Goal: Task Accomplishment & Management: Complete application form

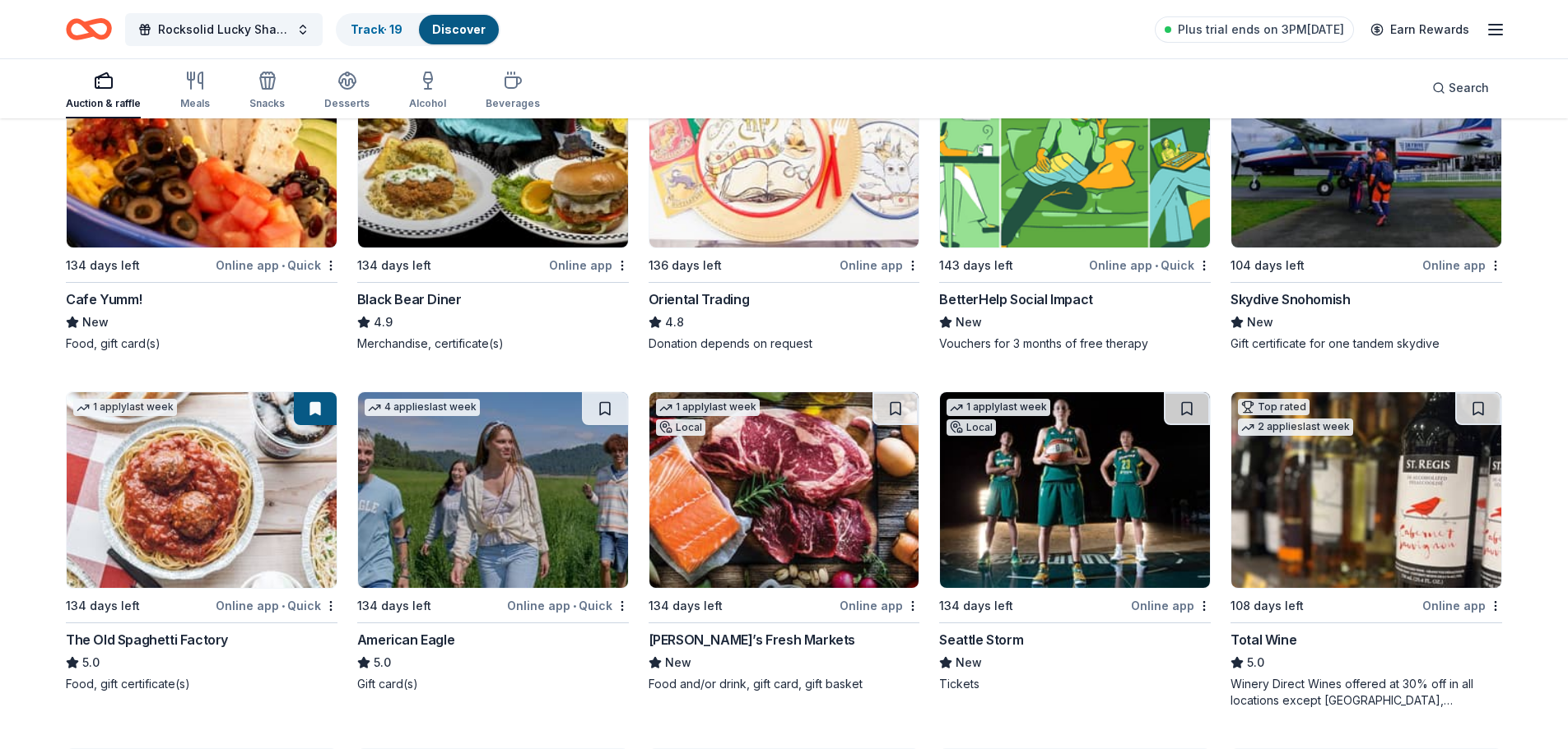
scroll to position [329, 0]
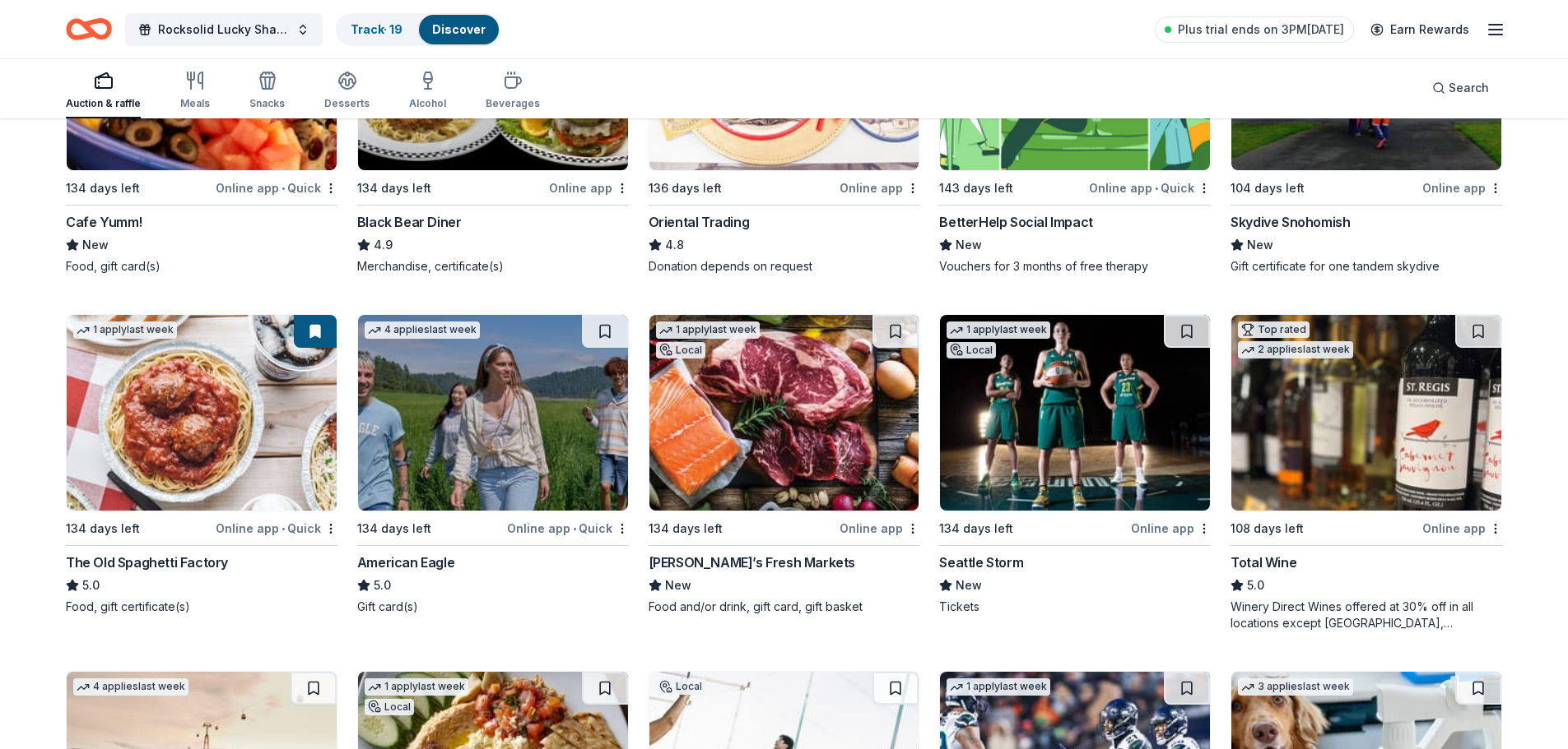
click at [198, 443] on img at bounding box center [201, 412] width 270 height 196
click at [524, 444] on img at bounding box center [493, 412] width 270 height 196
click at [1038, 459] on img at bounding box center [1075, 412] width 270 height 196
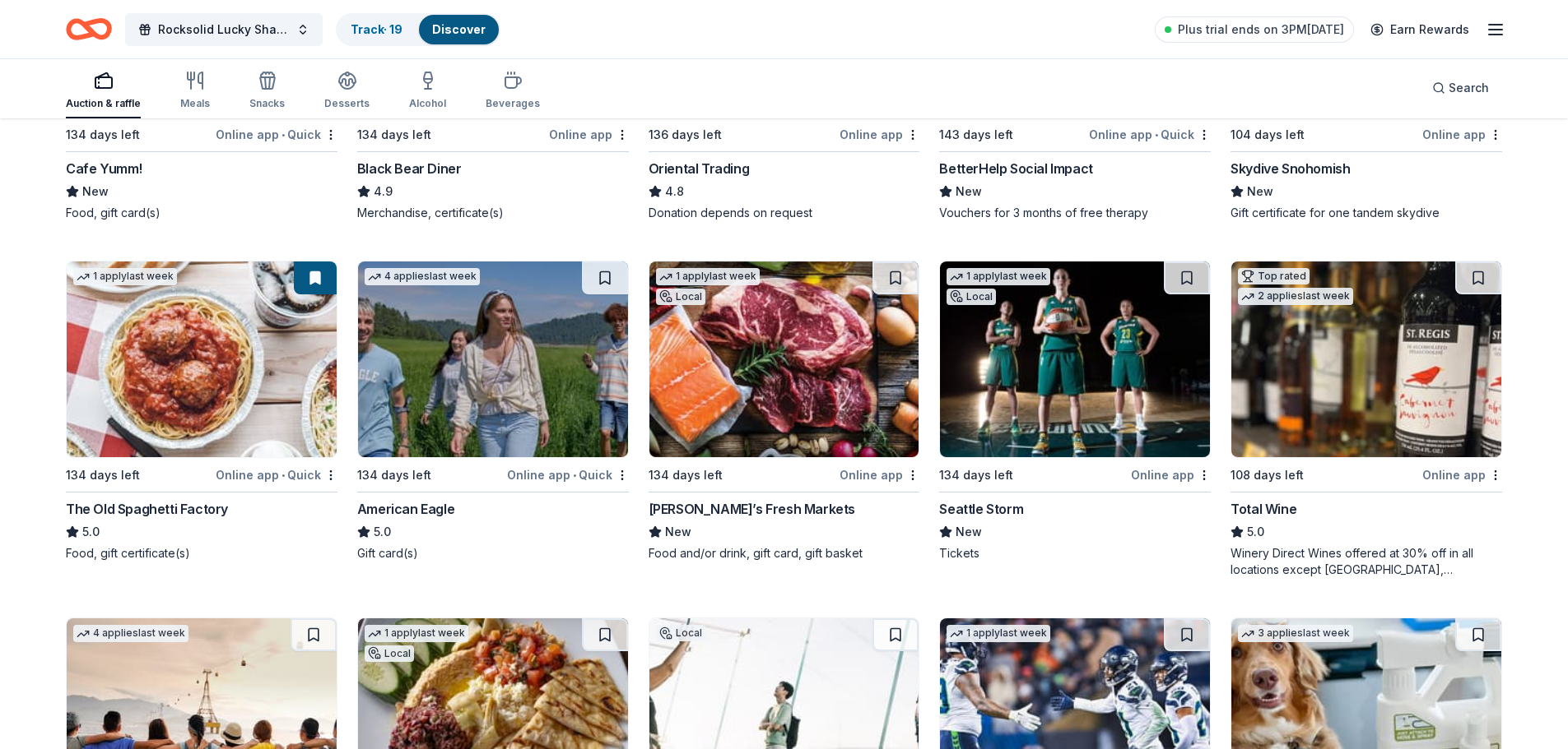
scroll to position [411, 0]
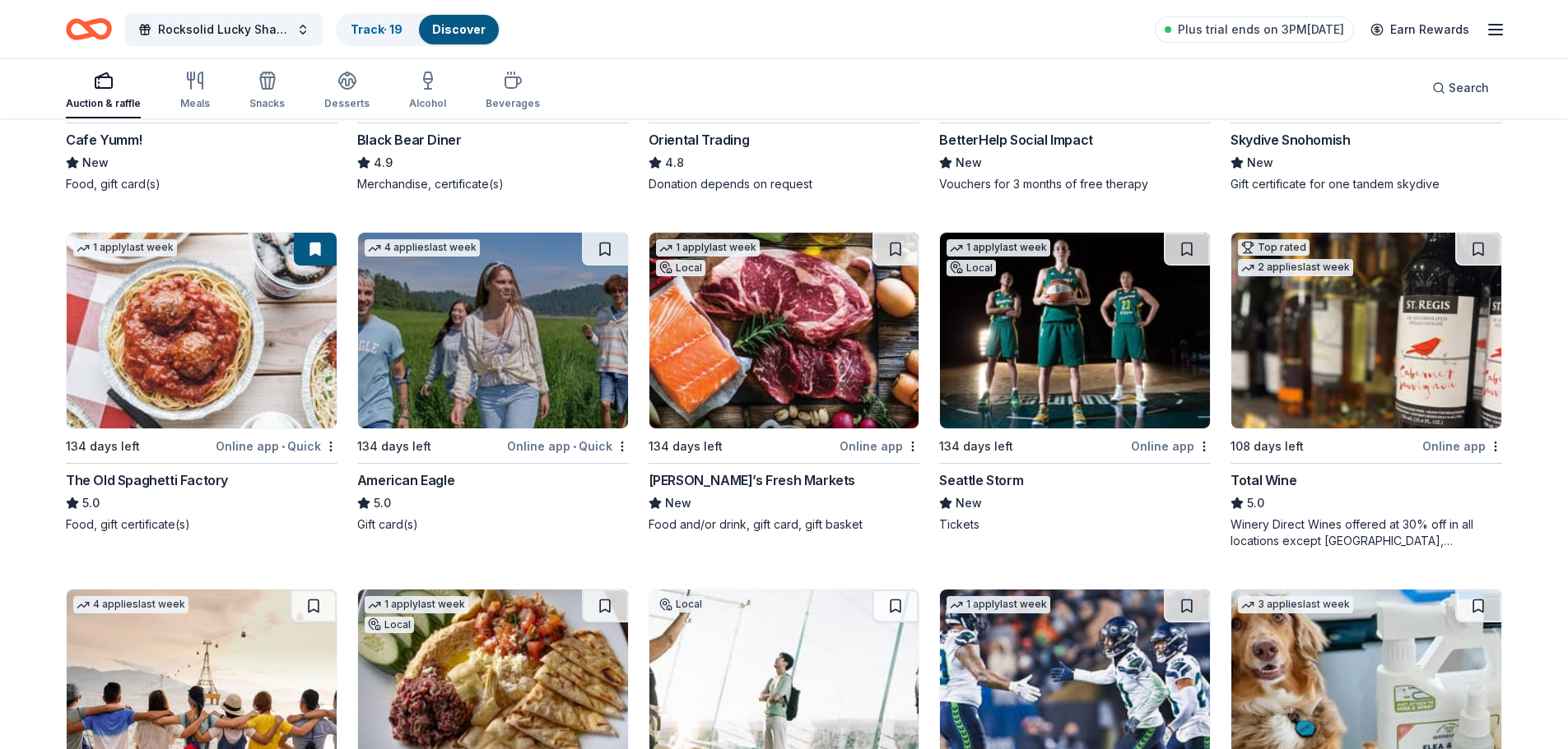
click at [1314, 410] on img at bounding box center [1366, 331] width 270 height 196
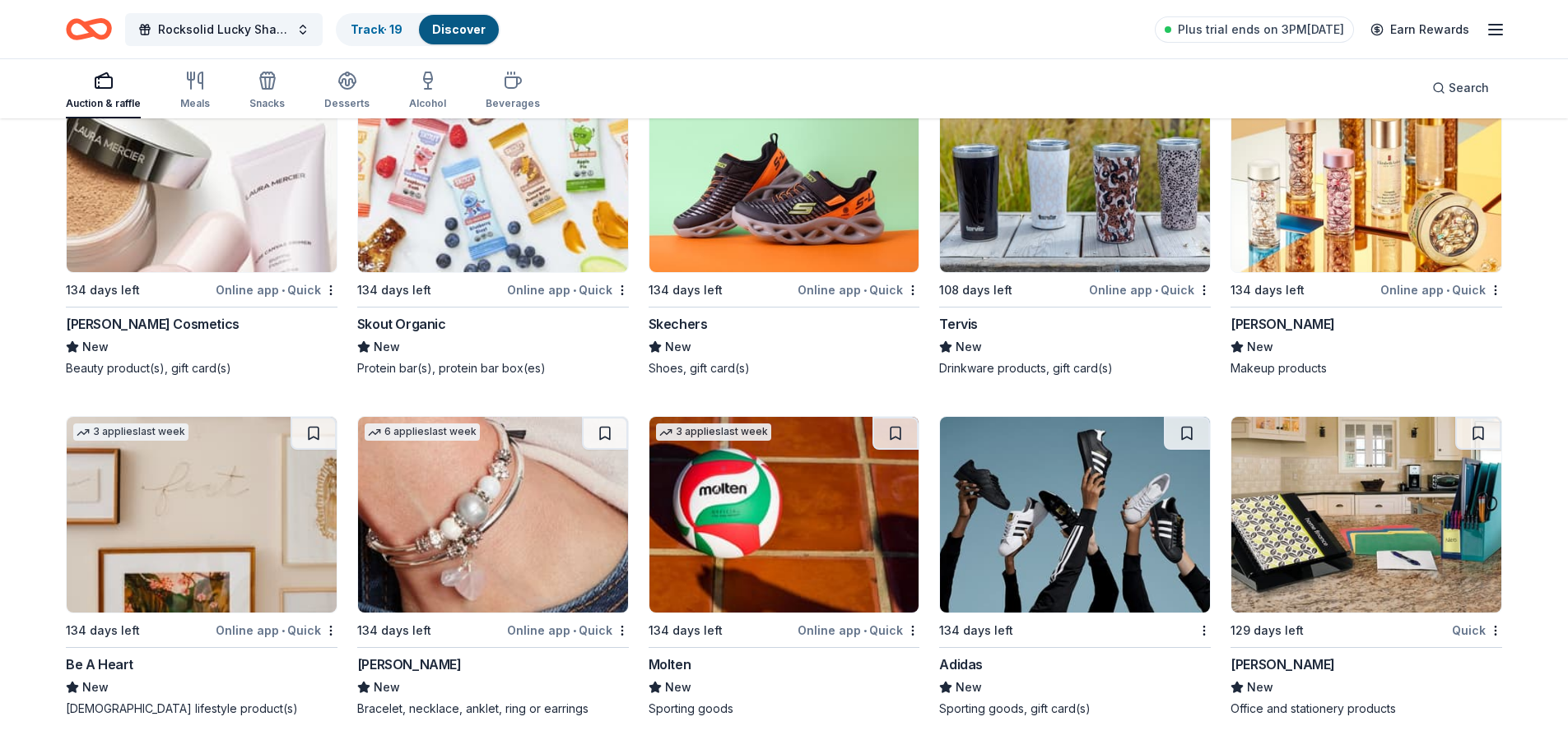
scroll to position [12849, 0]
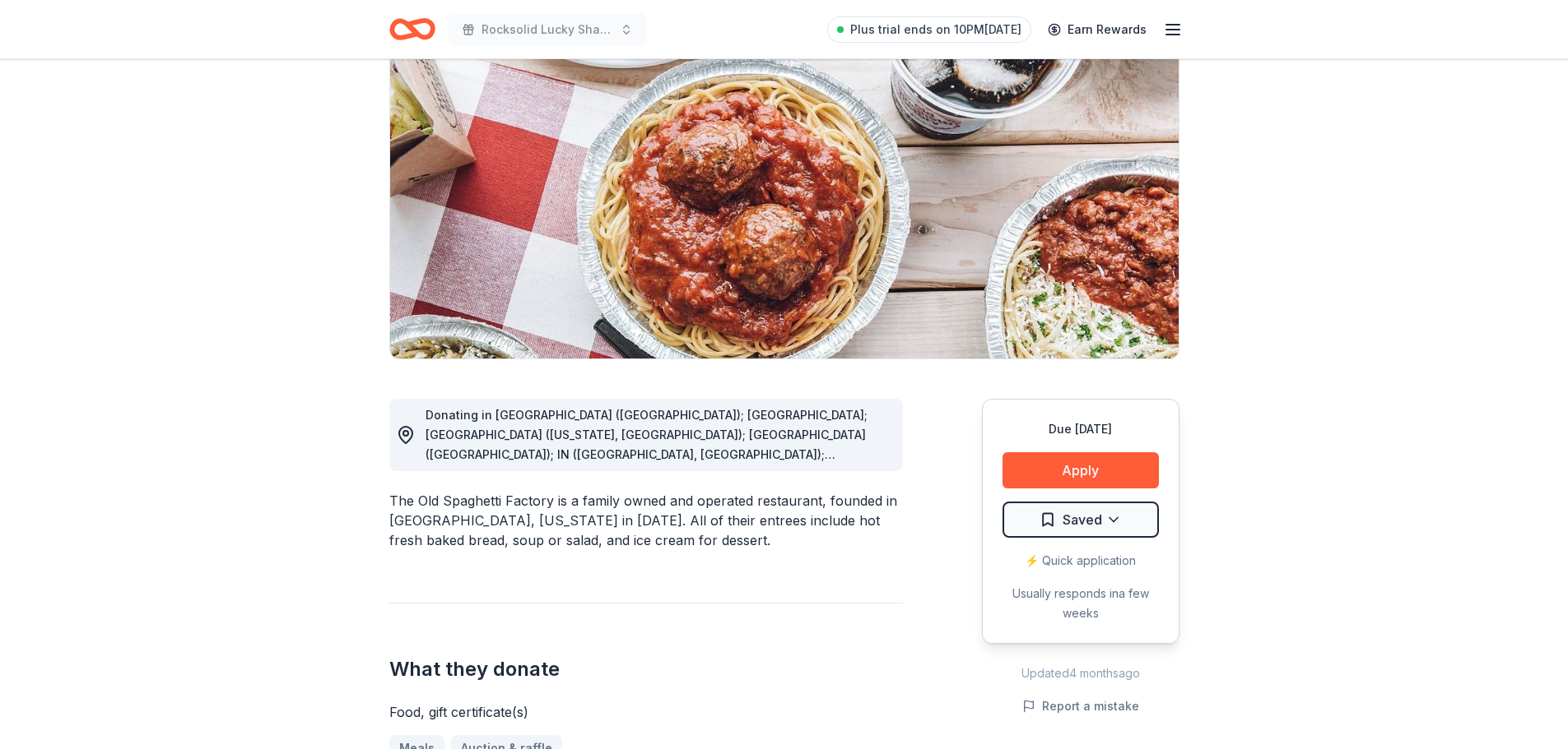
scroll to position [165, 0]
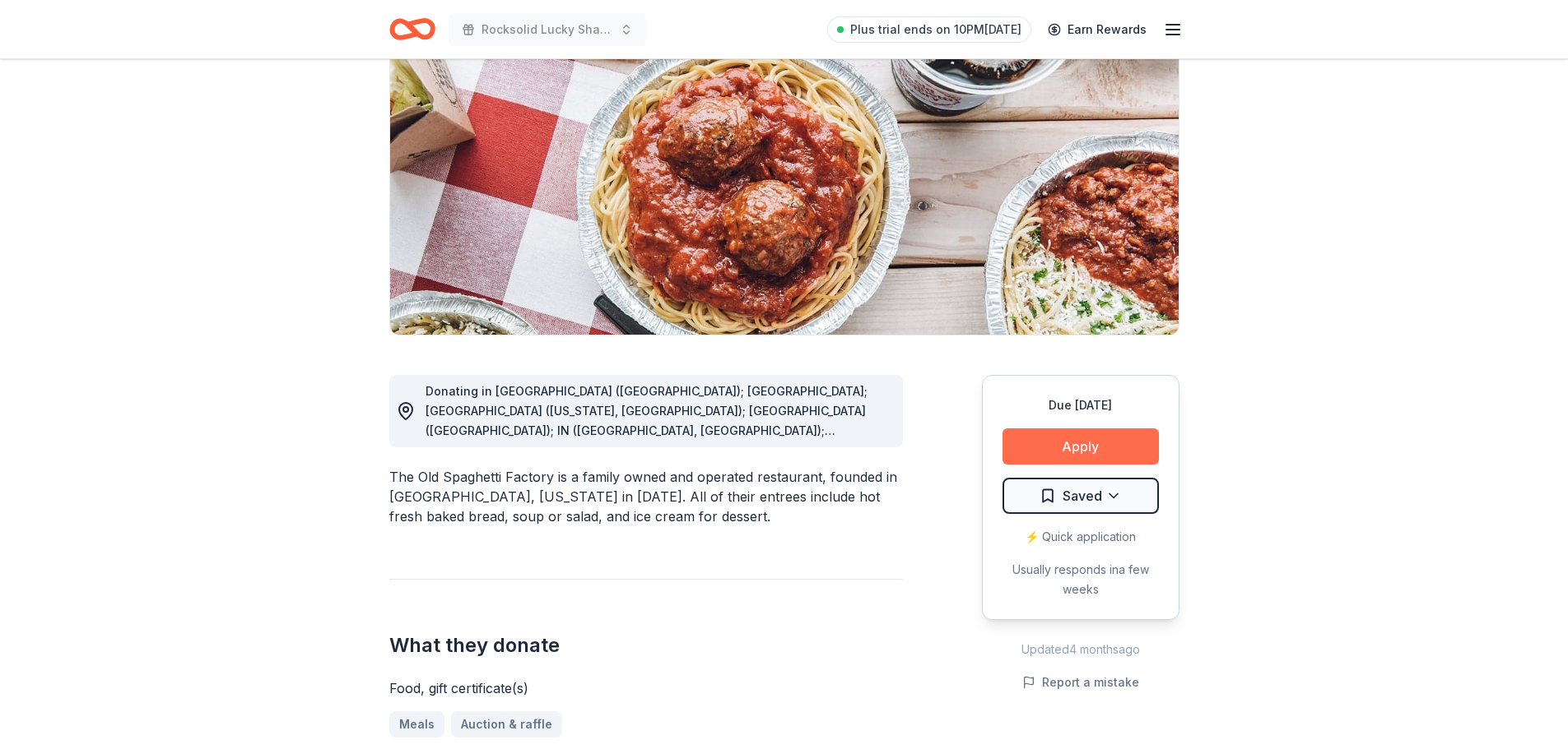
click at [1089, 441] on button "Apply" at bounding box center [1080, 446] width 156 height 36
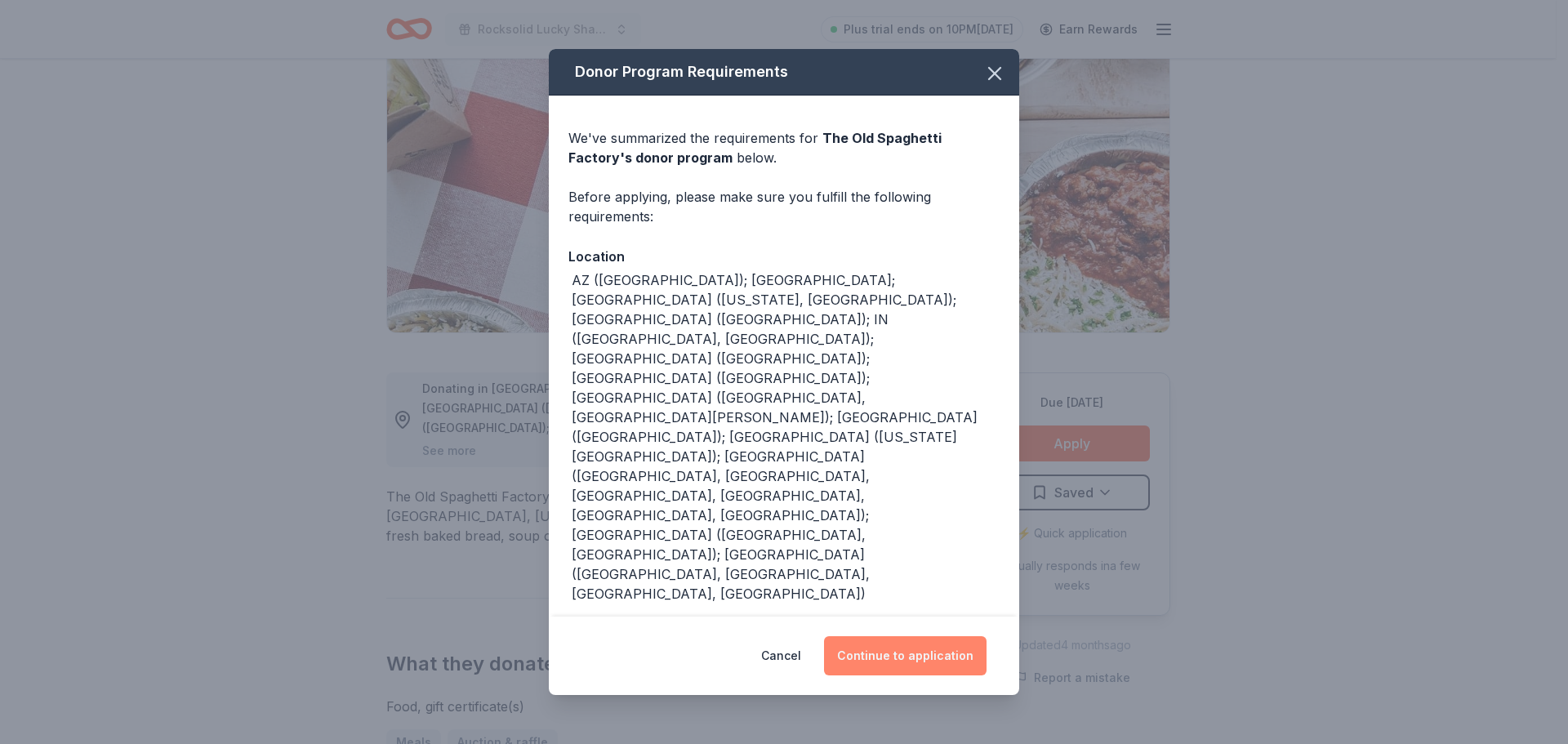
click at [869, 637] on button "Continue to application" at bounding box center [905, 656] width 163 height 40
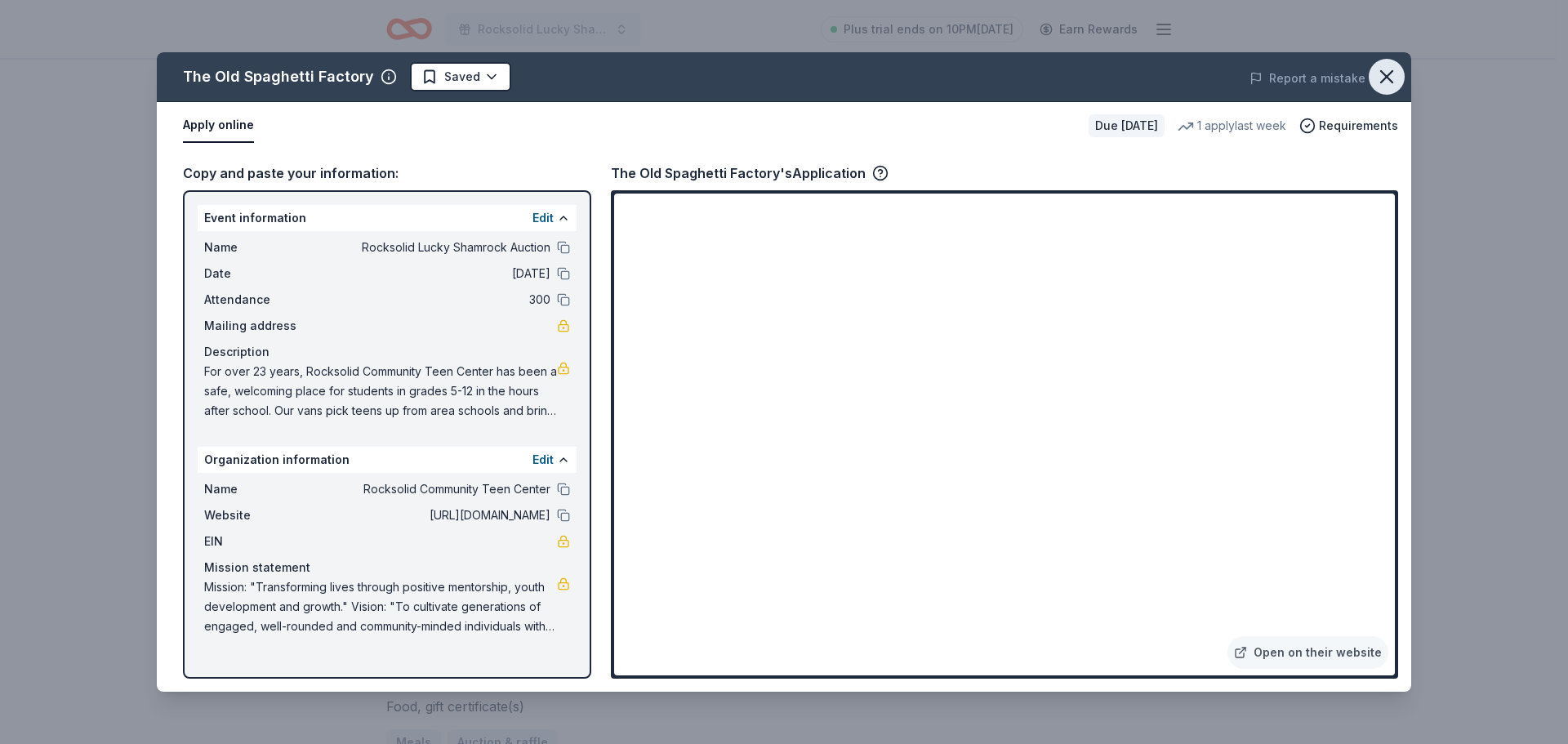
click at [1382, 83] on icon "button" at bounding box center [1387, 77] width 23 height 23
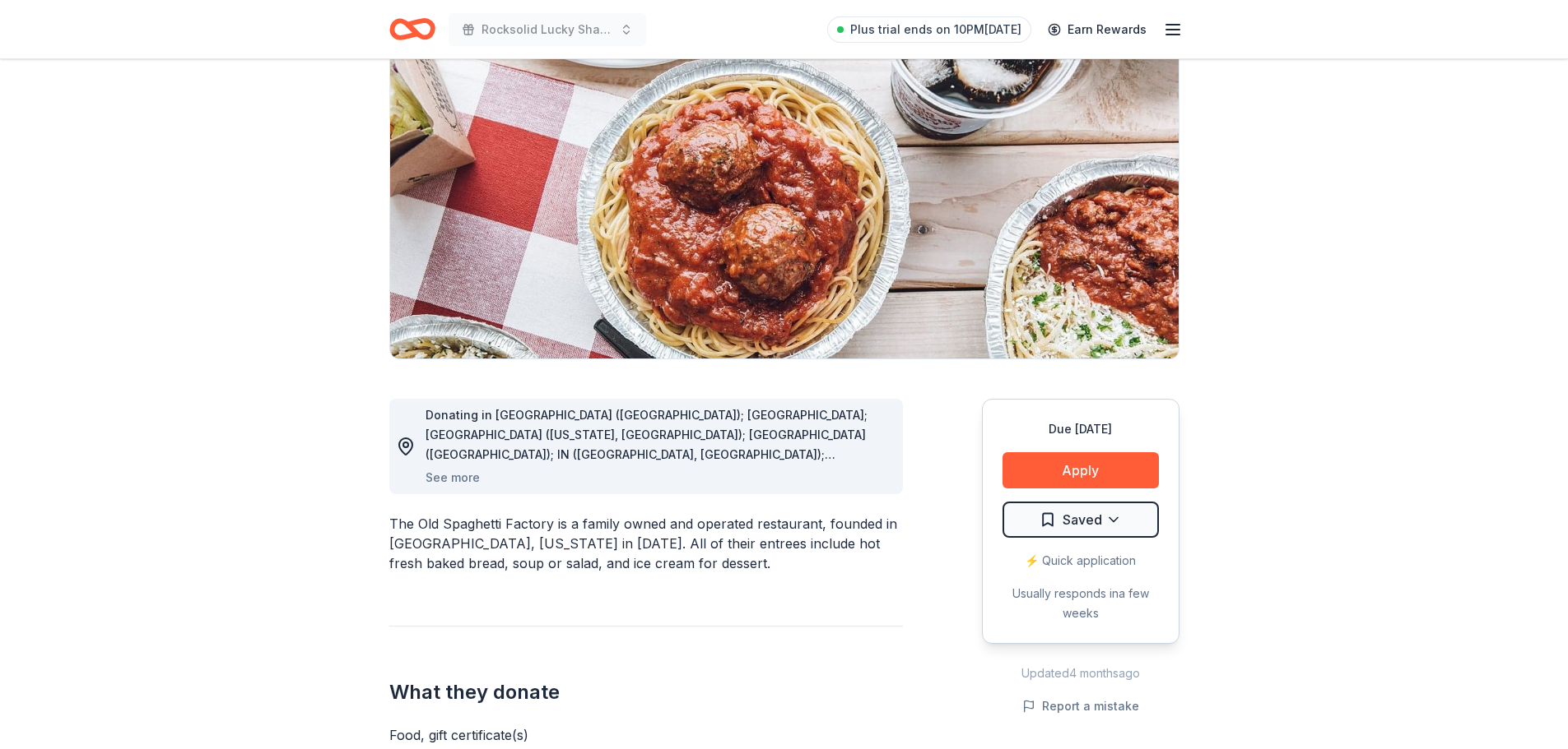
scroll to position [0, 0]
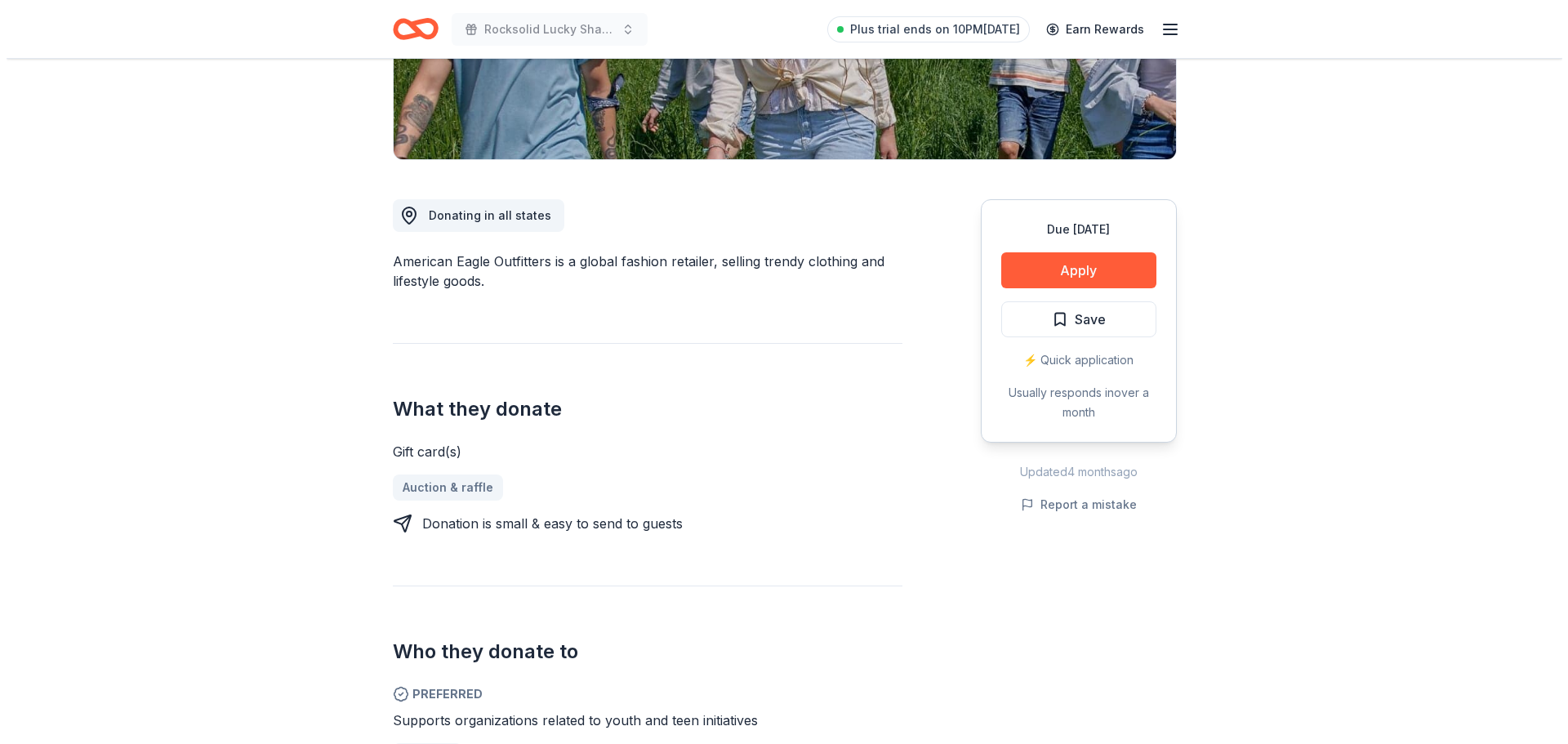
scroll to position [327, 0]
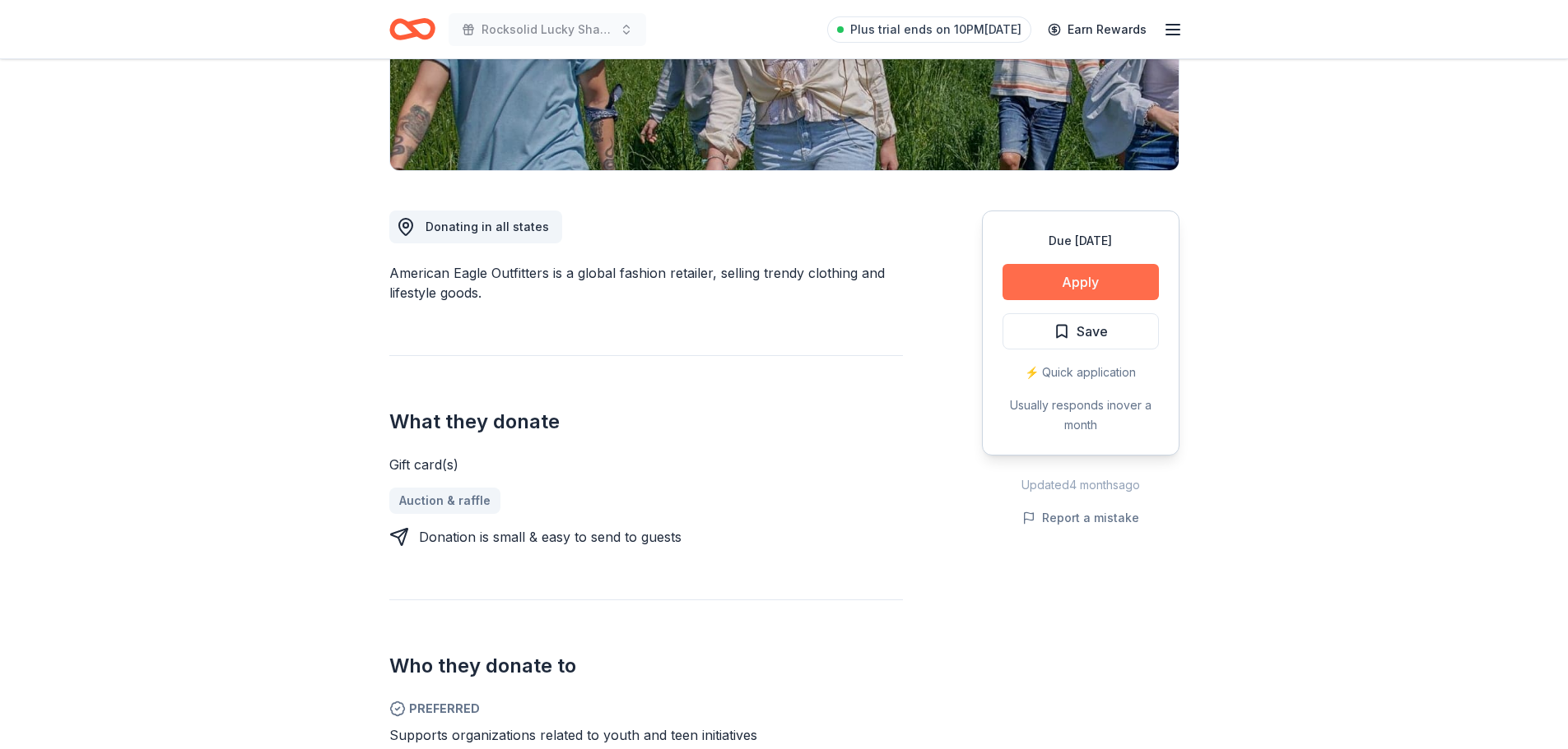
click at [1080, 290] on button "Apply" at bounding box center [1080, 282] width 156 height 36
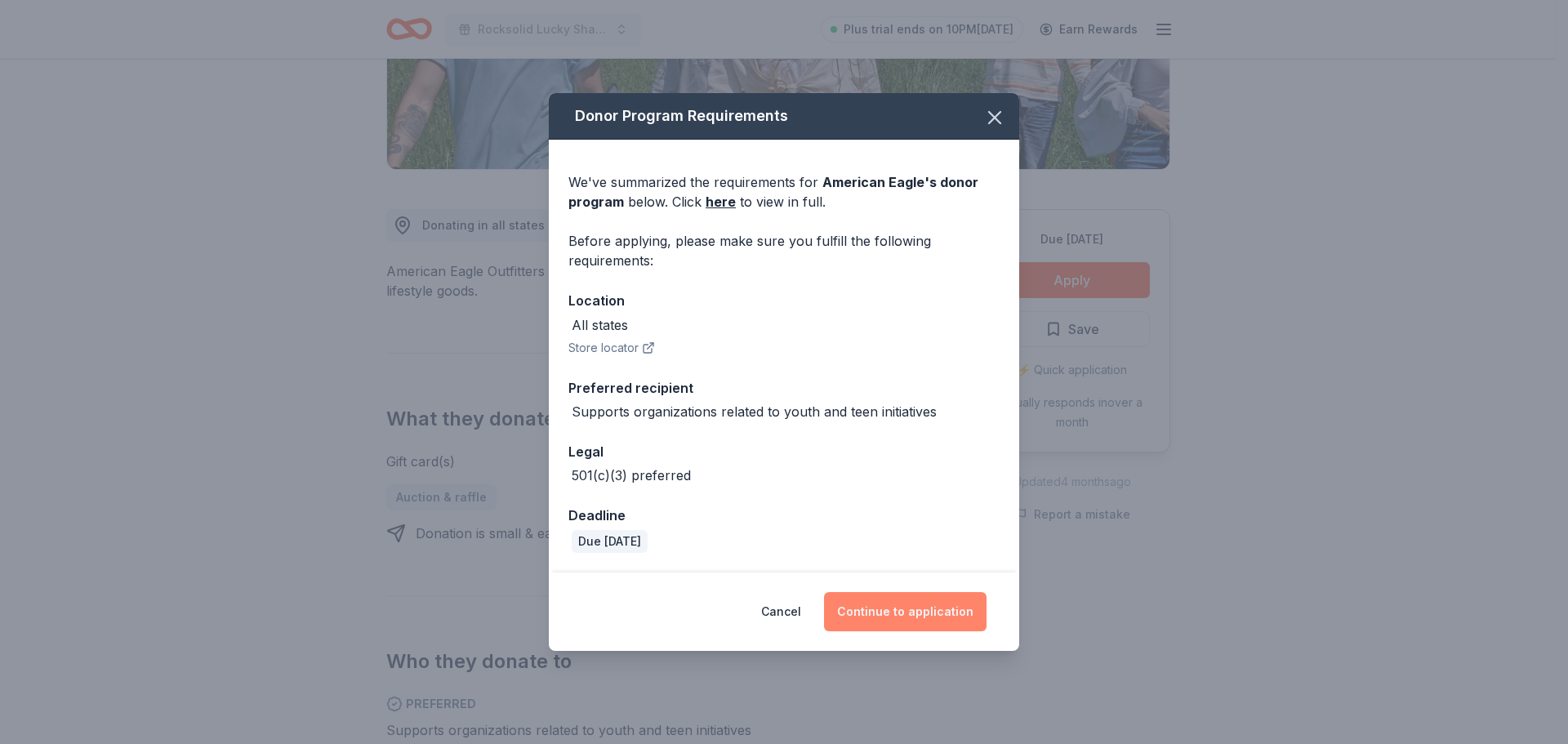
click at [883, 609] on button "Continue to application" at bounding box center [905, 612] width 163 height 40
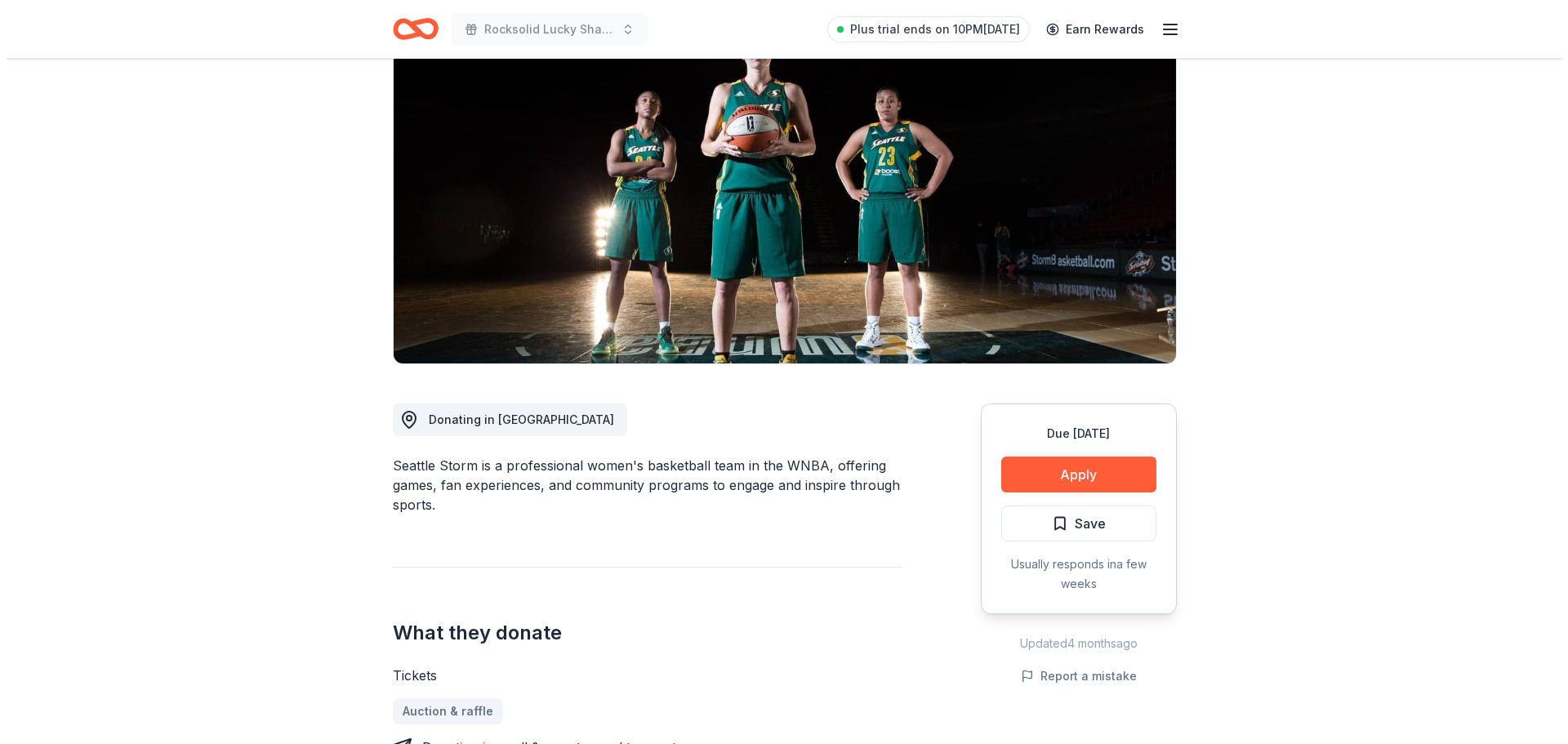
scroll to position [164, 0]
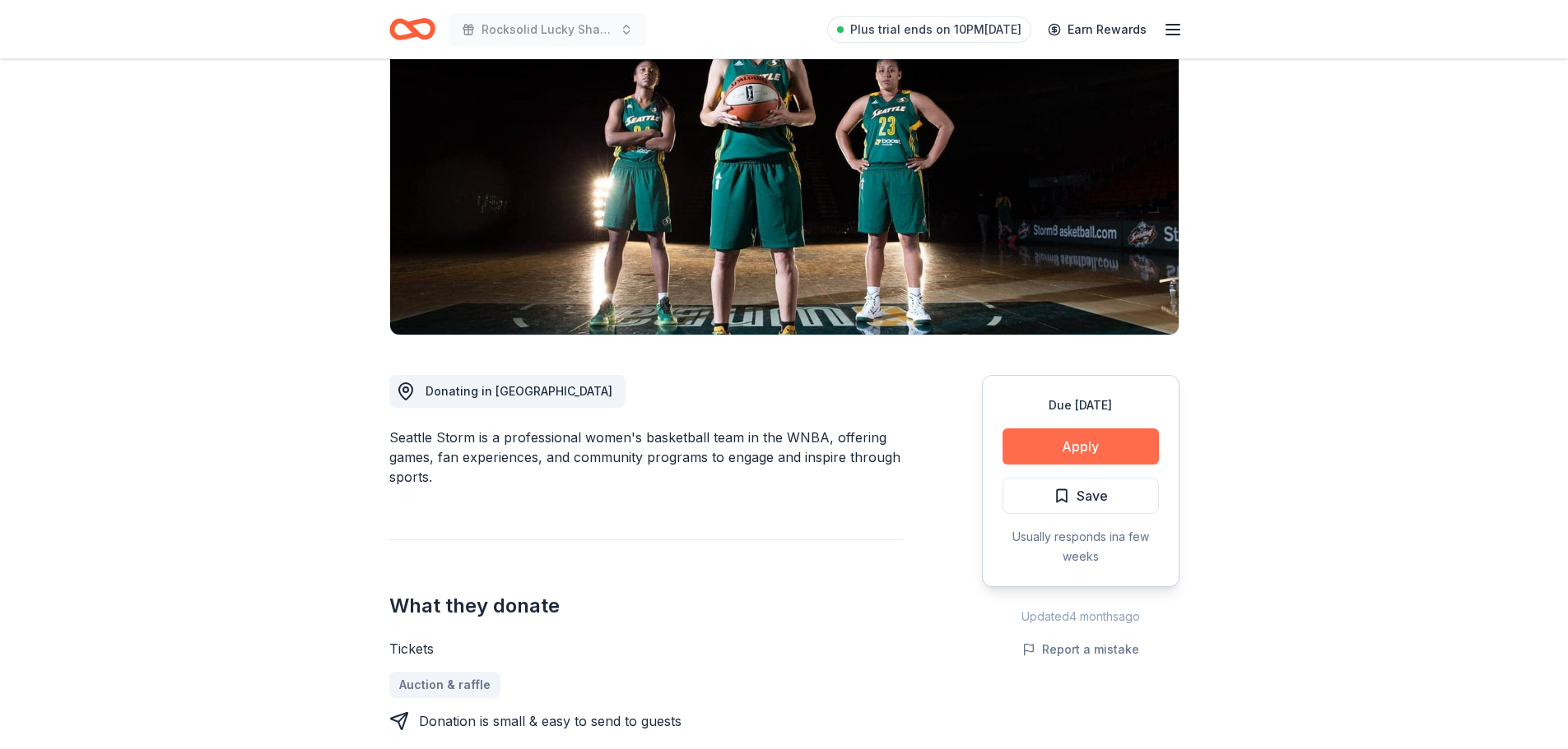
click at [1070, 449] on button "Apply" at bounding box center [1080, 446] width 156 height 36
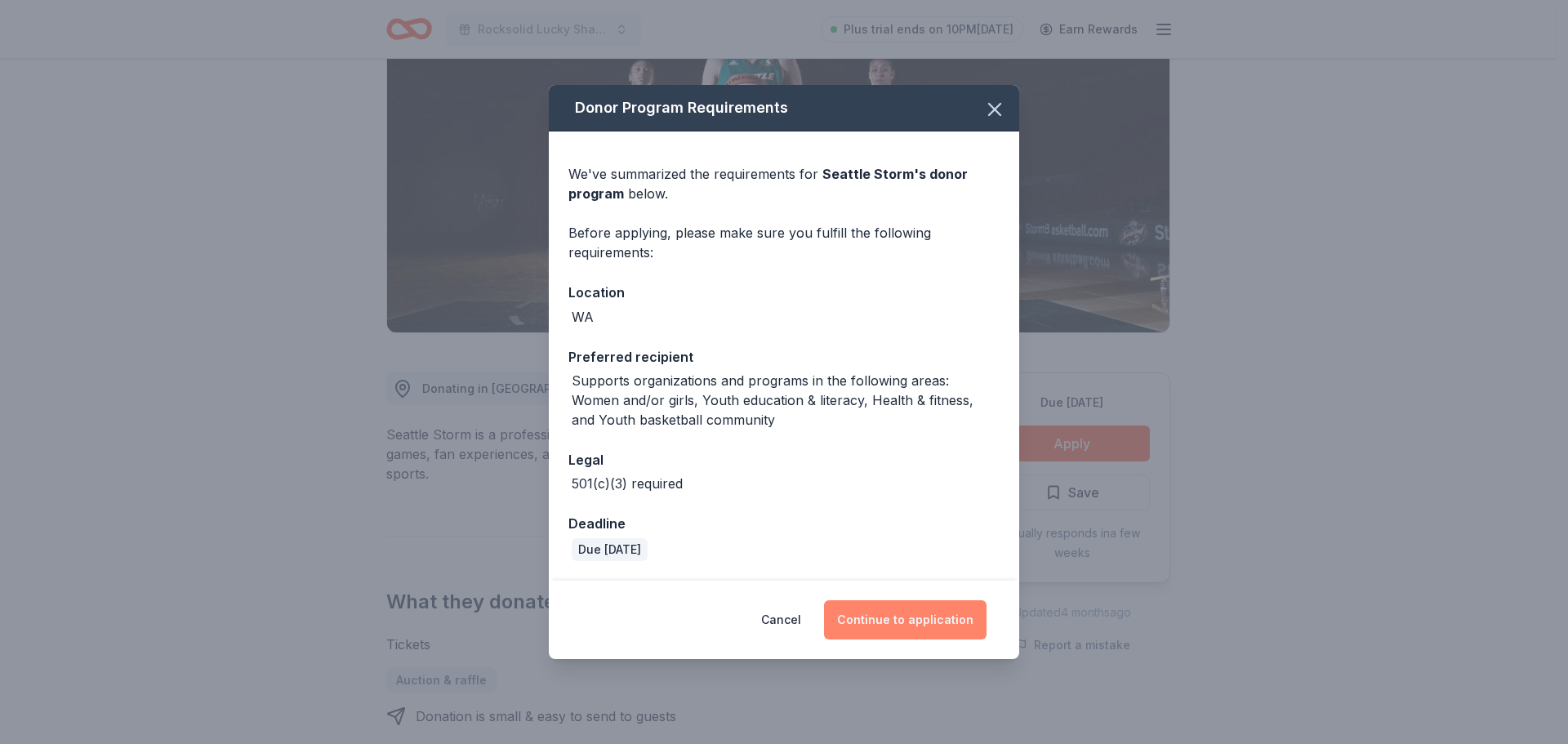
click at [910, 630] on button "Continue to application" at bounding box center [905, 620] width 163 height 40
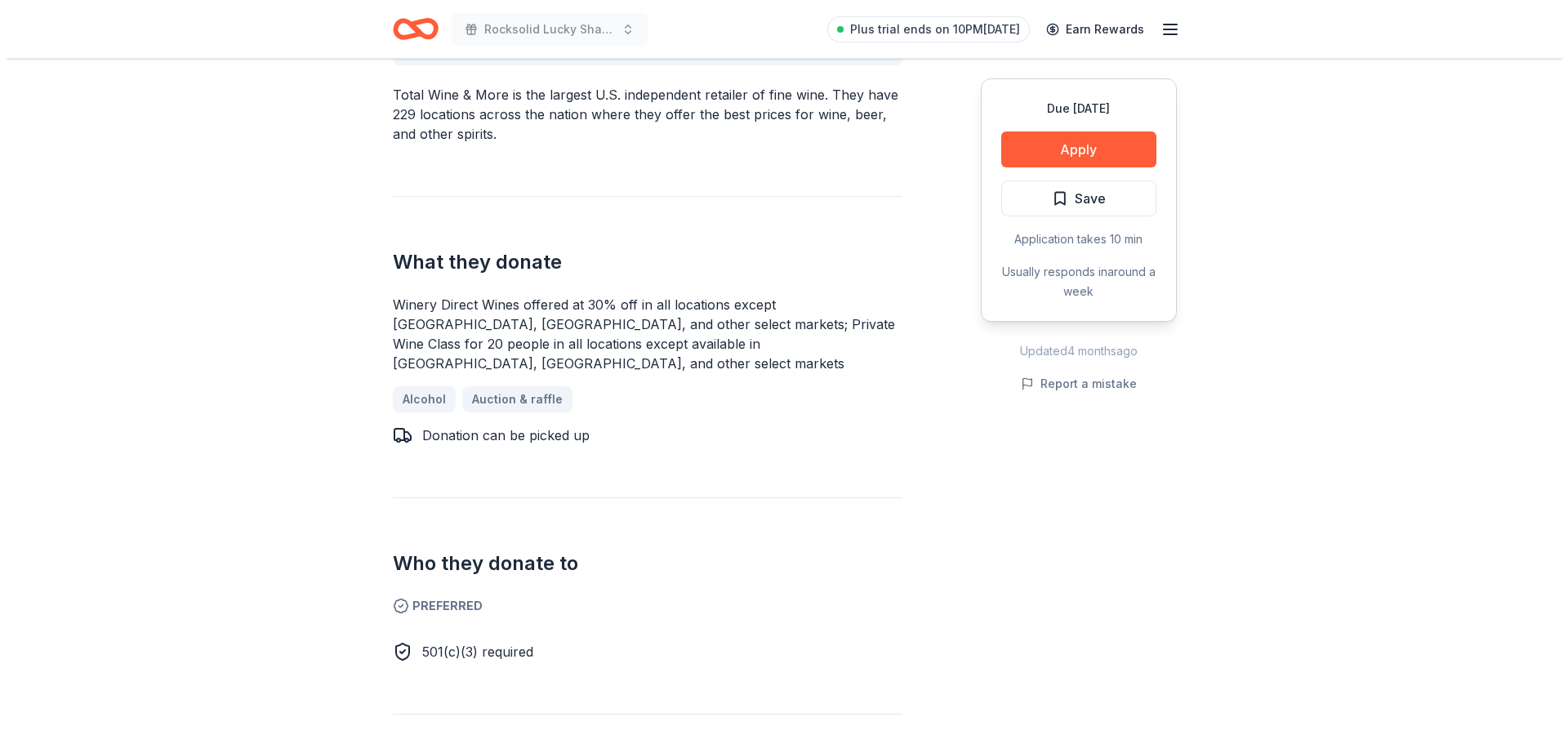
scroll to position [572, 0]
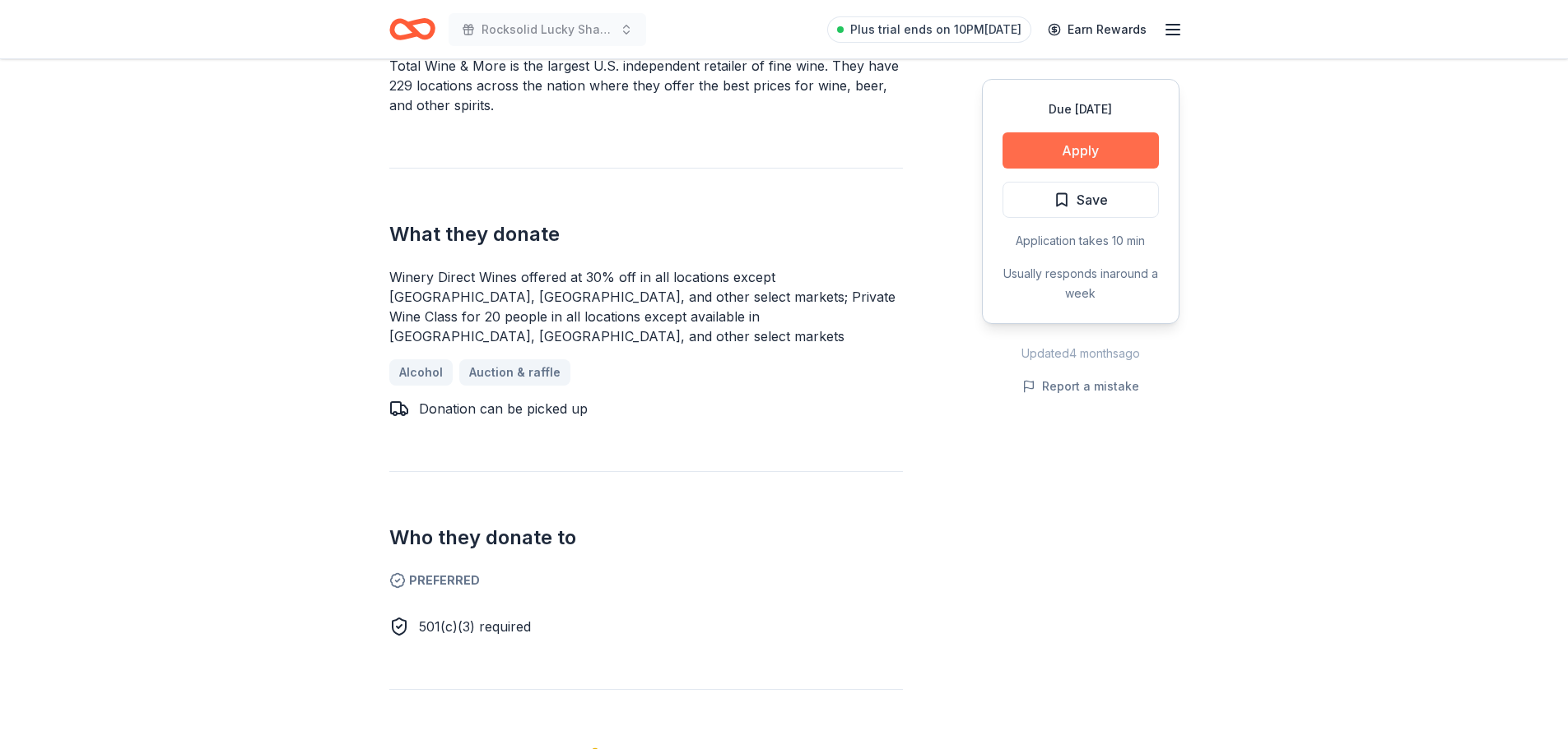
click at [1086, 152] on button "Apply" at bounding box center [1080, 150] width 156 height 36
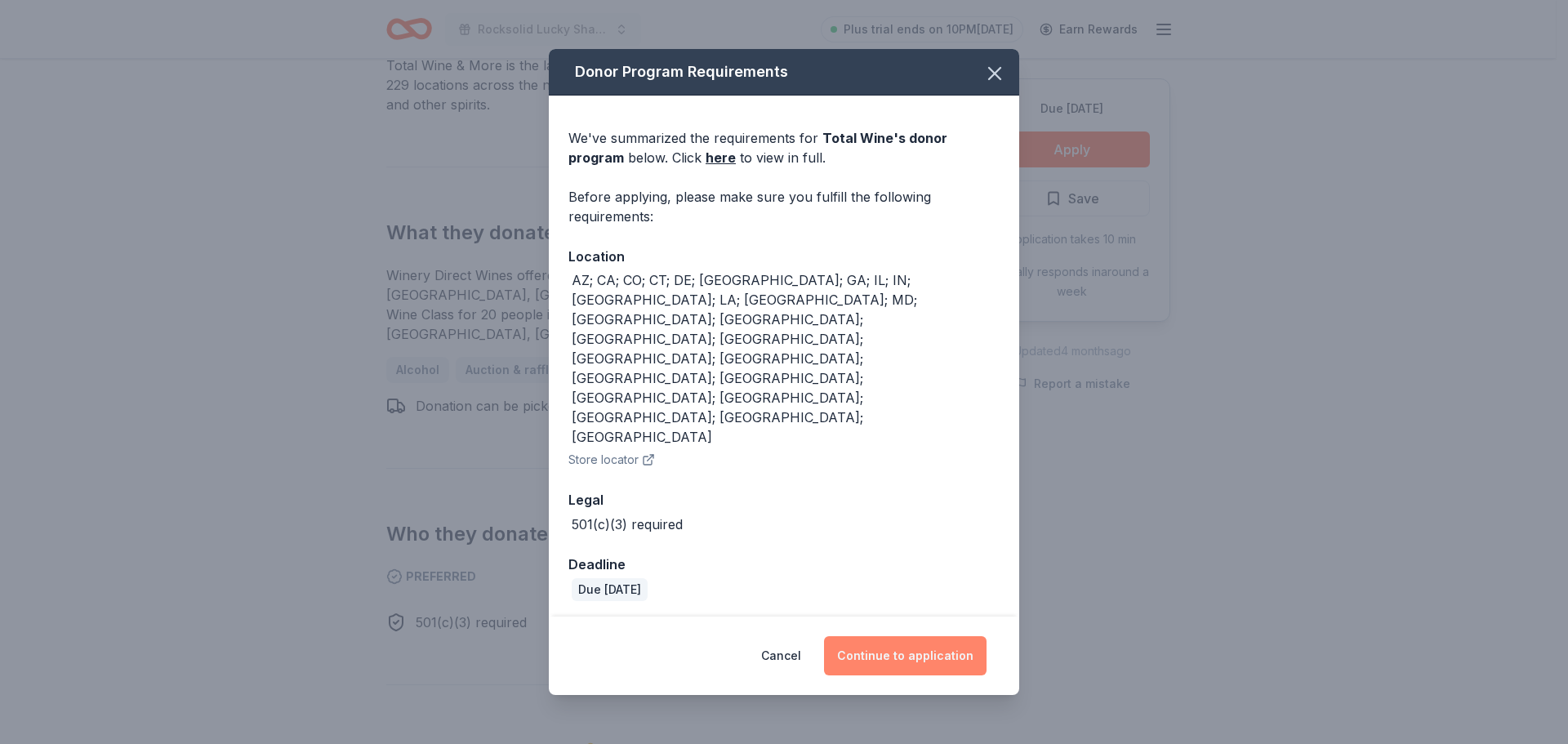
click at [867, 637] on button "Continue to application" at bounding box center [905, 656] width 163 height 40
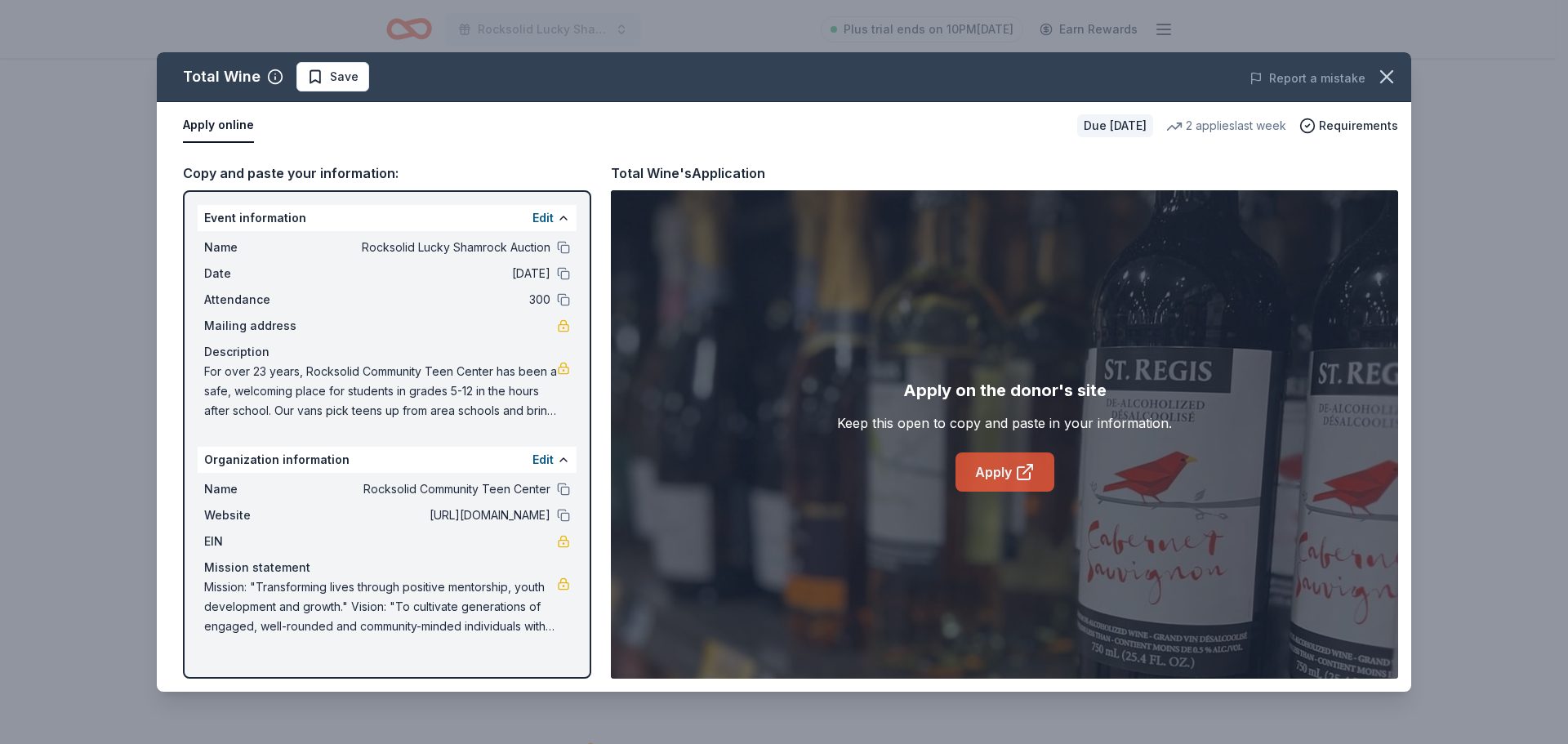
click at [978, 466] on link "Apply" at bounding box center [1005, 472] width 99 height 40
